Goal: Task Accomplishment & Management: Manage account settings

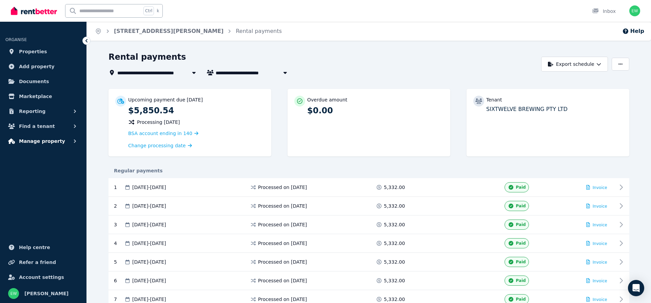
click at [33, 142] on span "Manage property" at bounding box center [42, 141] width 46 height 8
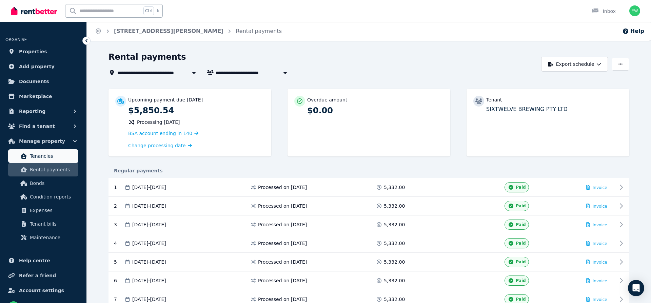
click at [34, 158] on span "Tenancies" at bounding box center [53, 156] width 46 height 8
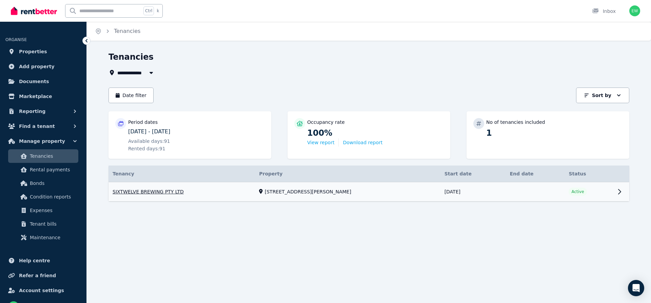
click at [296, 197] on link "View property details" at bounding box center [369, 191] width 521 height 19
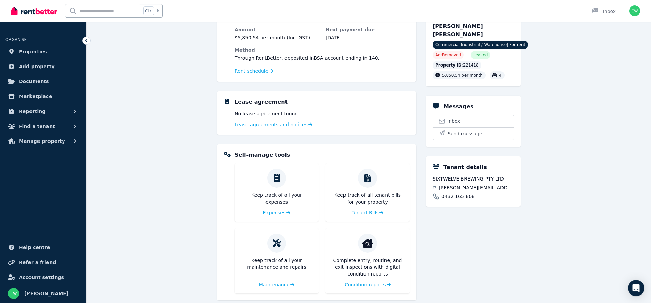
scroll to position [90, 0]
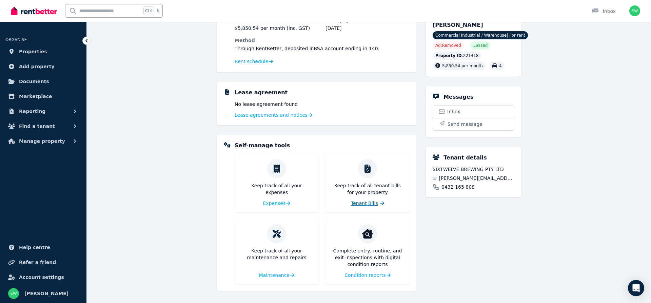
click at [378, 201] on link "Tenant Bills" at bounding box center [367, 203] width 33 height 7
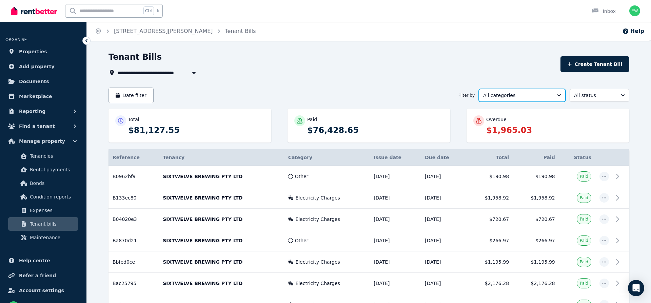
click at [528, 92] on button "All categories" at bounding box center [522, 95] width 87 height 13
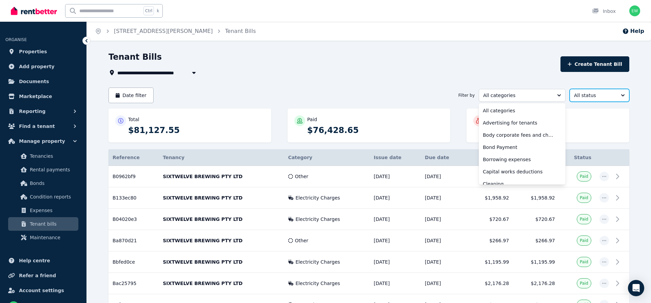
click at [593, 97] on span "All status" at bounding box center [594, 95] width 41 height 7
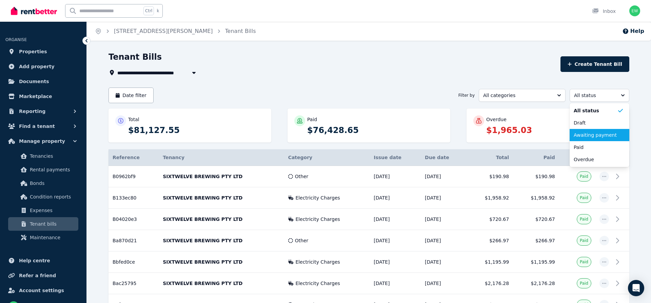
click at [589, 134] on span "Awaiting payment" at bounding box center [595, 135] width 43 height 7
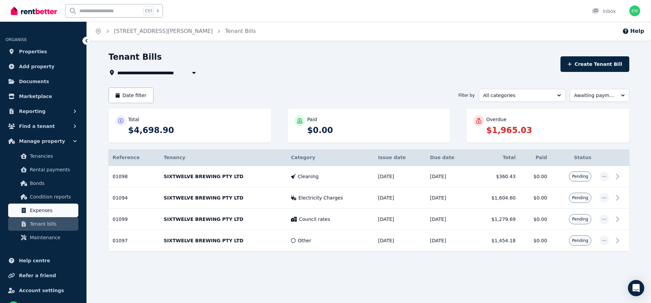
click at [34, 210] on span "Expenses" at bounding box center [53, 210] width 46 height 8
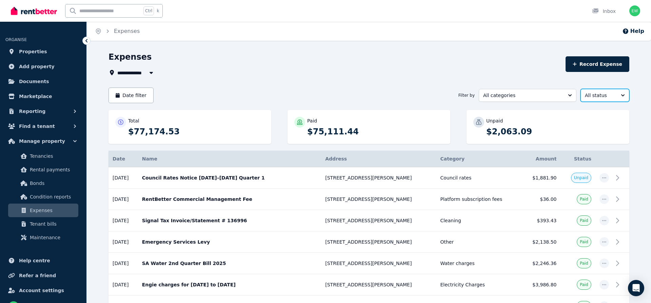
click at [599, 94] on span "All status" at bounding box center [600, 95] width 31 height 7
click at [595, 134] on span "Unpaid" at bounding box center [601, 135] width 33 height 7
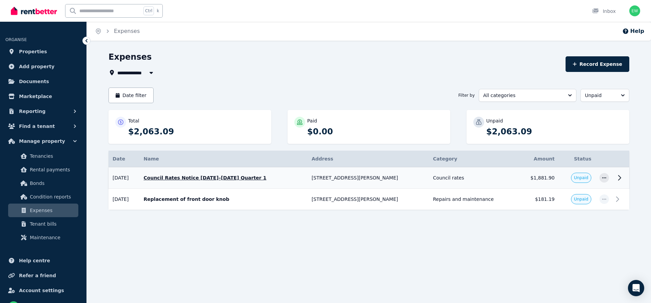
click at [354, 174] on td "[STREET_ADDRESS][PERSON_NAME]" at bounding box center [368, 177] width 121 height 21
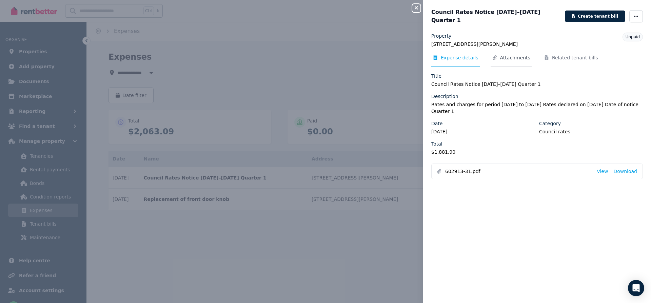
click at [517, 58] on span "Attachments" at bounding box center [511, 60] width 41 height 13
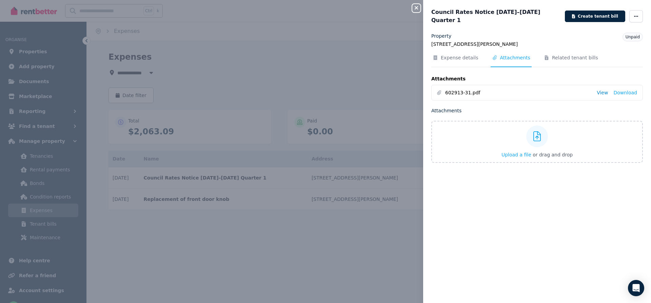
click at [602, 90] on link "View" at bounding box center [602, 92] width 11 height 7
click at [413, 7] on icon "button" at bounding box center [416, 7] width 8 height 5
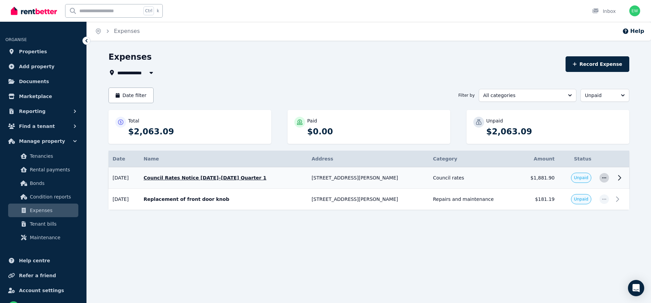
click at [603, 179] on icon "button" at bounding box center [604, 177] width 5 height 5
click at [585, 207] on span "Mark as paid" at bounding box center [581, 210] width 43 height 8
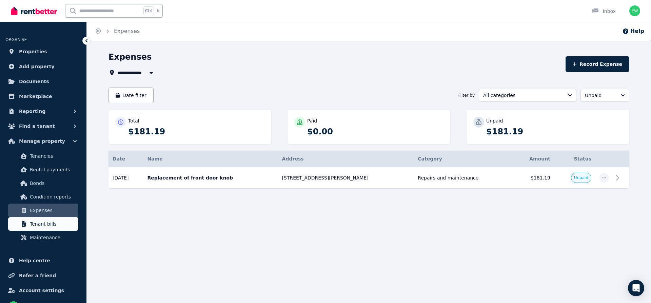
click at [57, 221] on span "Tenant bills" at bounding box center [53, 224] width 46 height 8
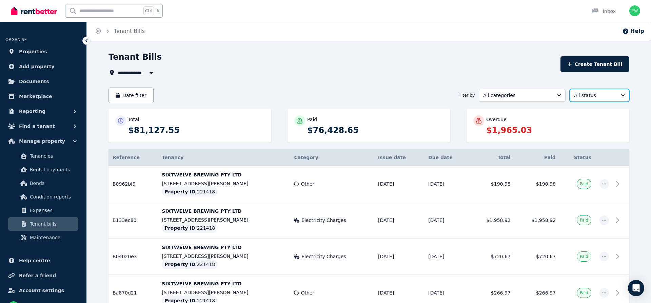
click at [589, 94] on span "All status" at bounding box center [594, 95] width 41 height 7
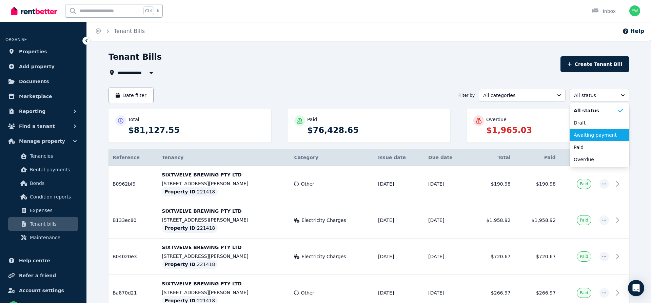
click at [590, 131] on li "Awaiting payment" at bounding box center [600, 135] width 60 height 12
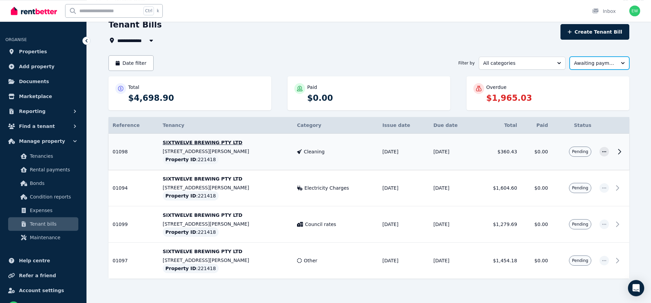
scroll to position [44, 0]
